Goal: Book appointment/travel/reservation

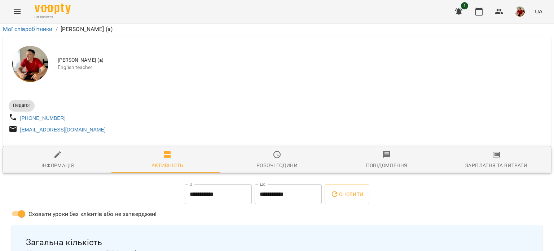
scroll to position [153, 0]
click at [481, 10] on icon "button" at bounding box center [479, 11] width 9 height 9
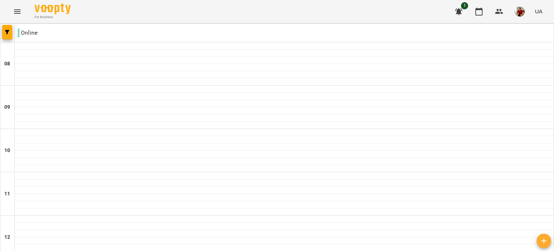
scroll to position [456, 0]
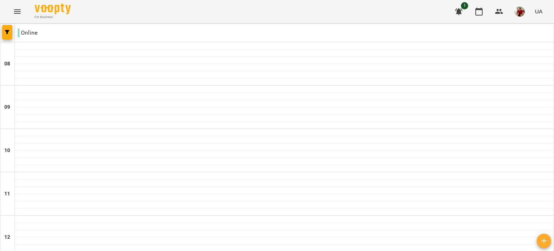
scroll to position [475, 0]
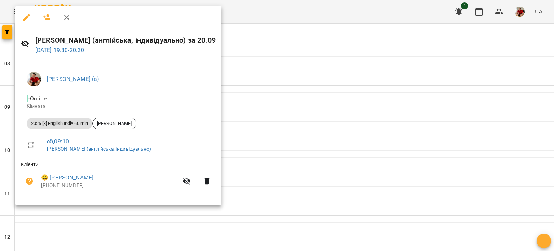
click at [256, 52] on div at bounding box center [277, 125] width 554 height 251
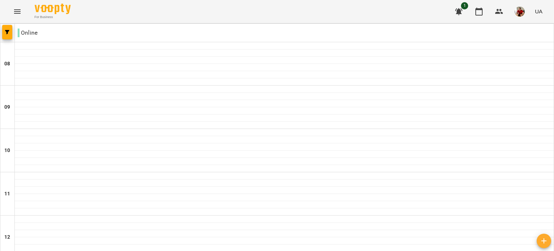
drag, startPoint x: 547, startPoint y: 194, endPoint x: 554, endPoint y: 176, distance: 19.2
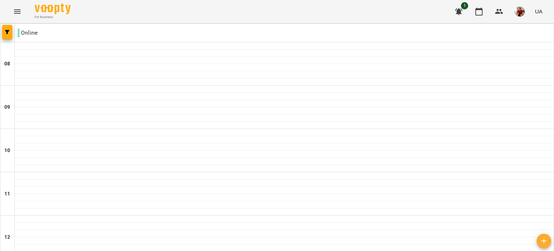
scroll to position [428, 0]
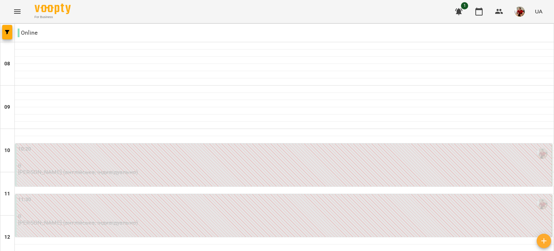
scroll to position [146, 0]
type input "**********"
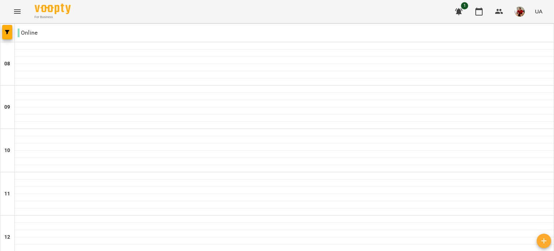
scroll to position [453, 0]
